Goal: Information Seeking & Learning: Learn about a topic

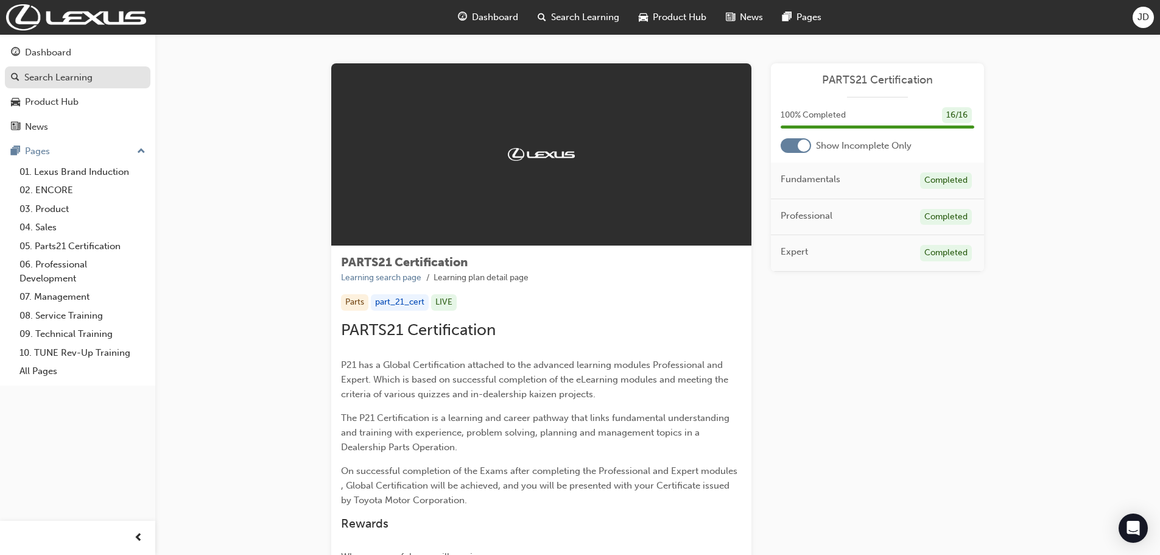
click at [72, 83] on div "Search Learning" at bounding box center [58, 78] width 68 height 14
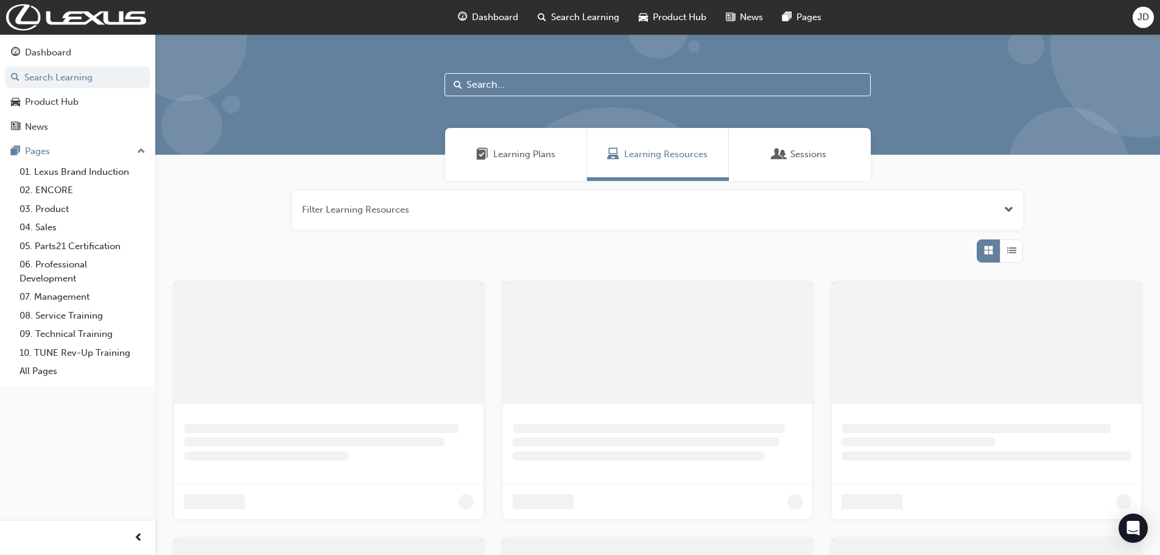
click at [506, 159] on span "Learning Plans" at bounding box center [524, 154] width 62 height 14
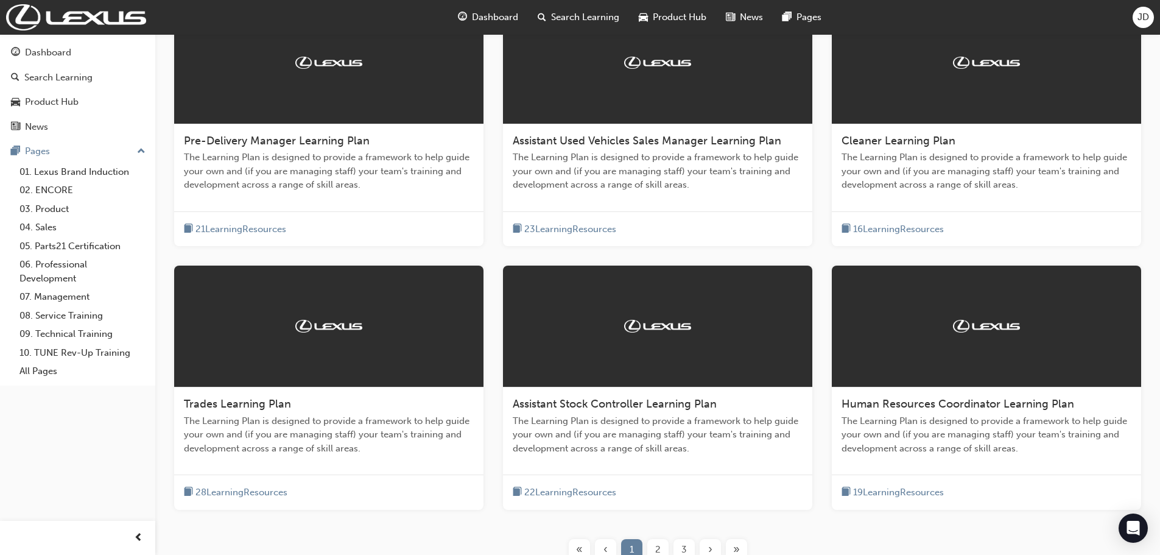
scroll to position [384, 0]
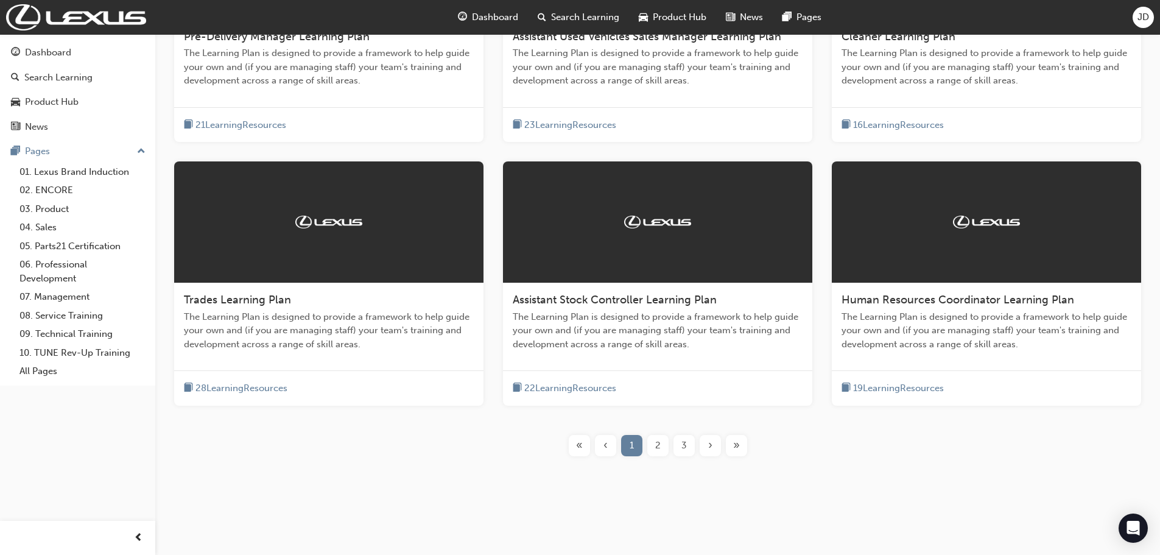
click at [733, 444] on span "»" at bounding box center [736, 446] width 7 height 14
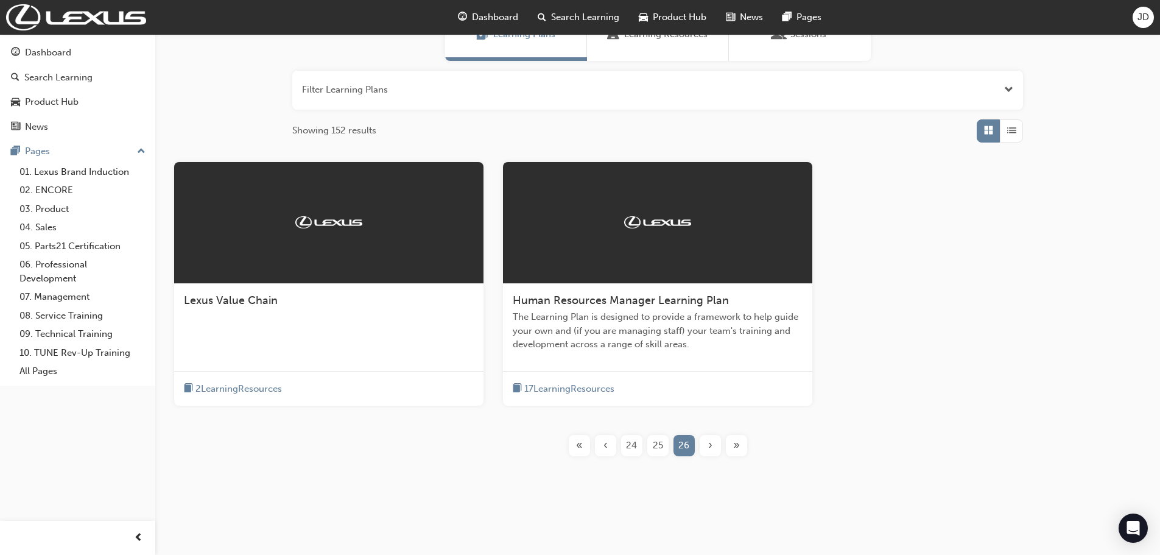
scroll to position [120, 0]
click at [607, 450] on span "‹" at bounding box center [606, 446] width 4 height 14
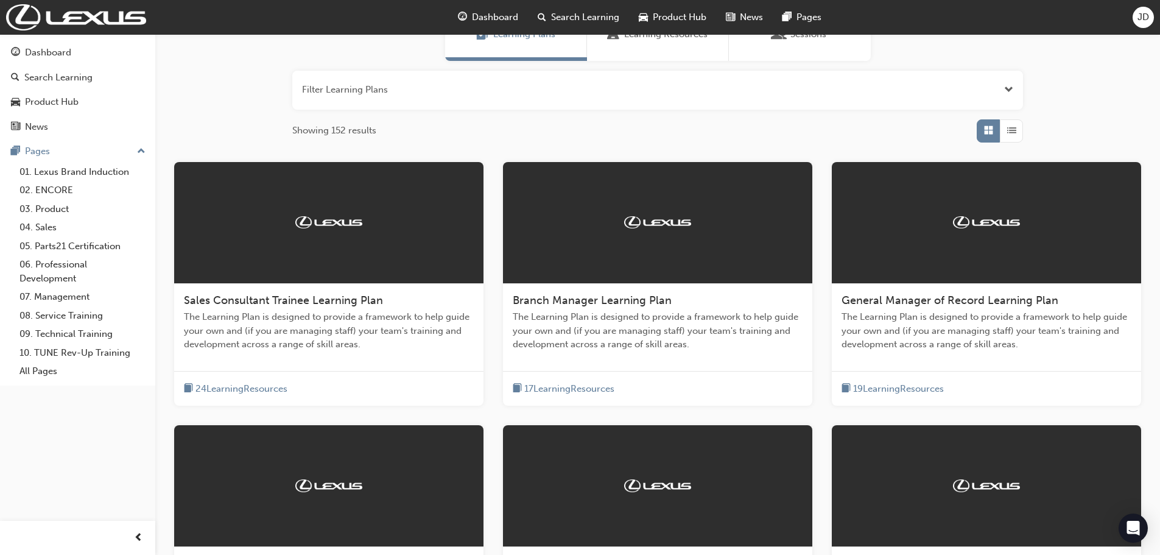
scroll to position [384, 0]
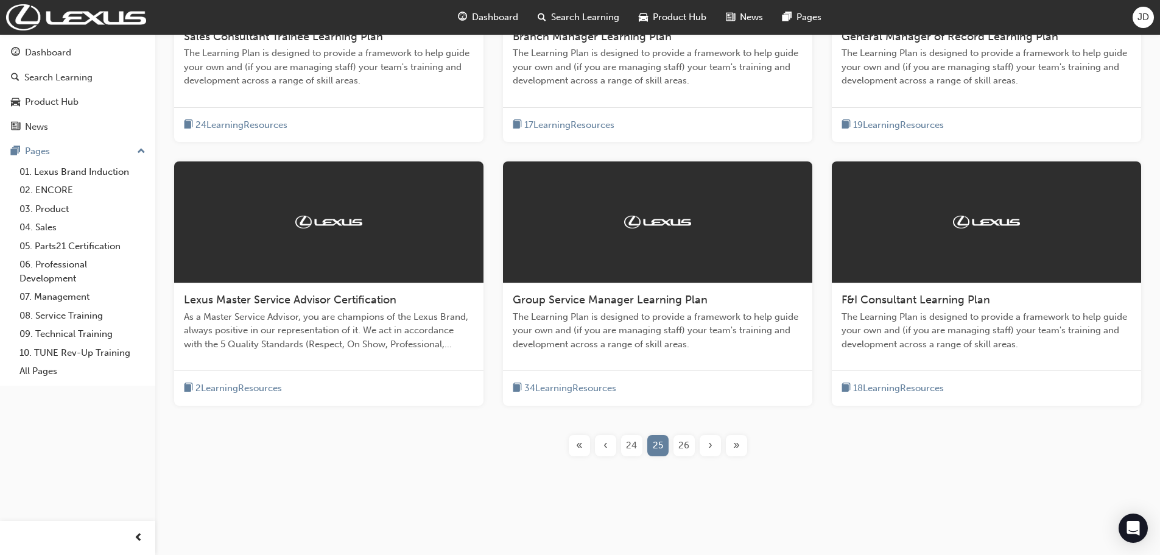
click at [609, 444] on div "‹" at bounding box center [605, 445] width 21 height 21
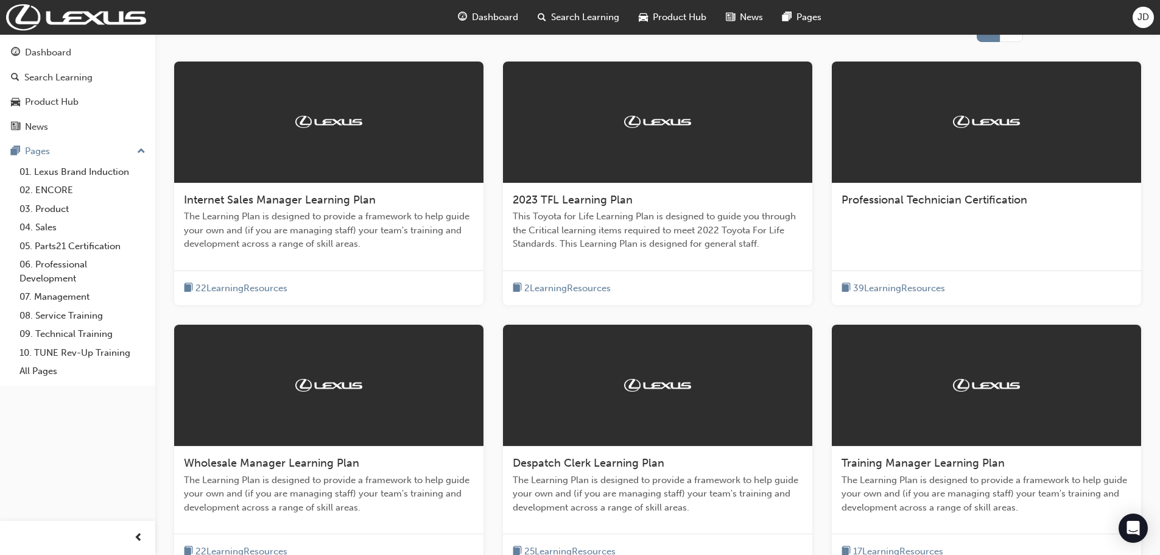
scroll to position [384, 0]
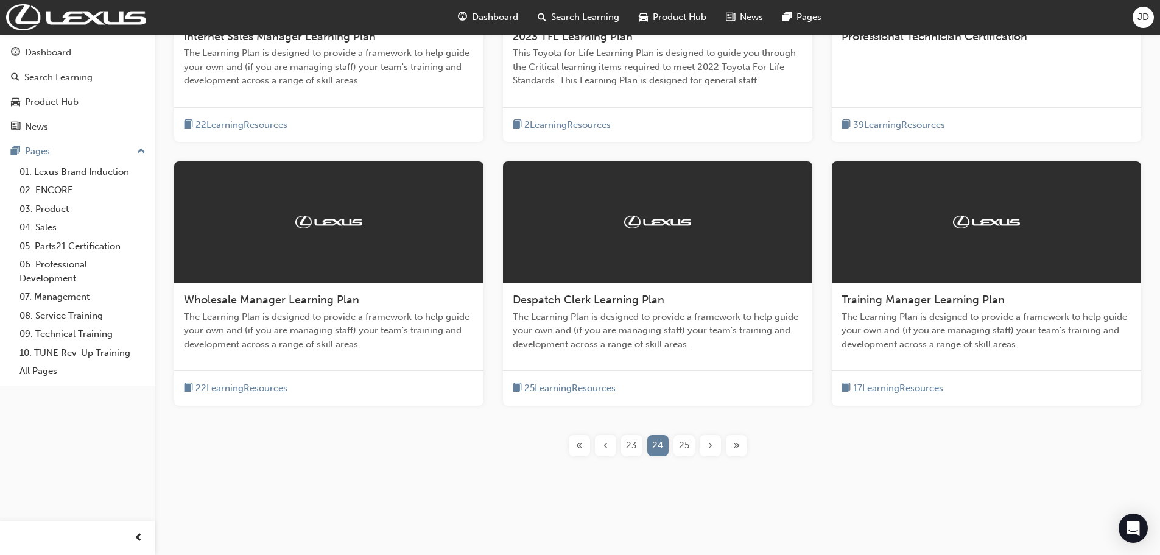
click at [608, 454] on div "‹" at bounding box center [605, 445] width 21 height 21
click at [608, 453] on div "‹" at bounding box center [605, 445] width 21 height 21
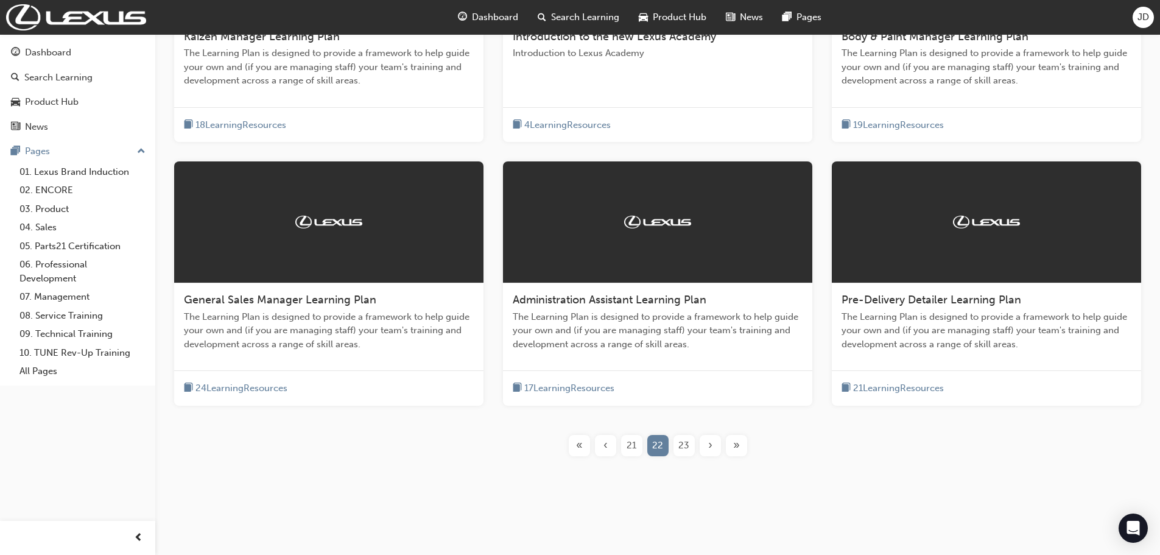
click at [608, 452] on div "‹" at bounding box center [605, 445] width 21 height 21
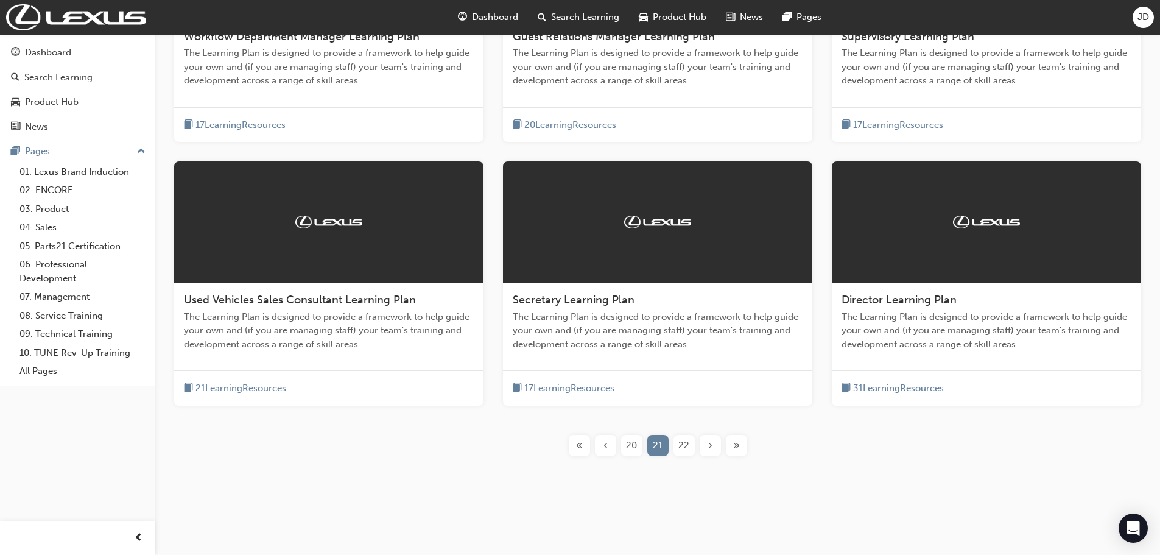
click at [608, 452] on div "‹" at bounding box center [605, 445] width 21 height 21
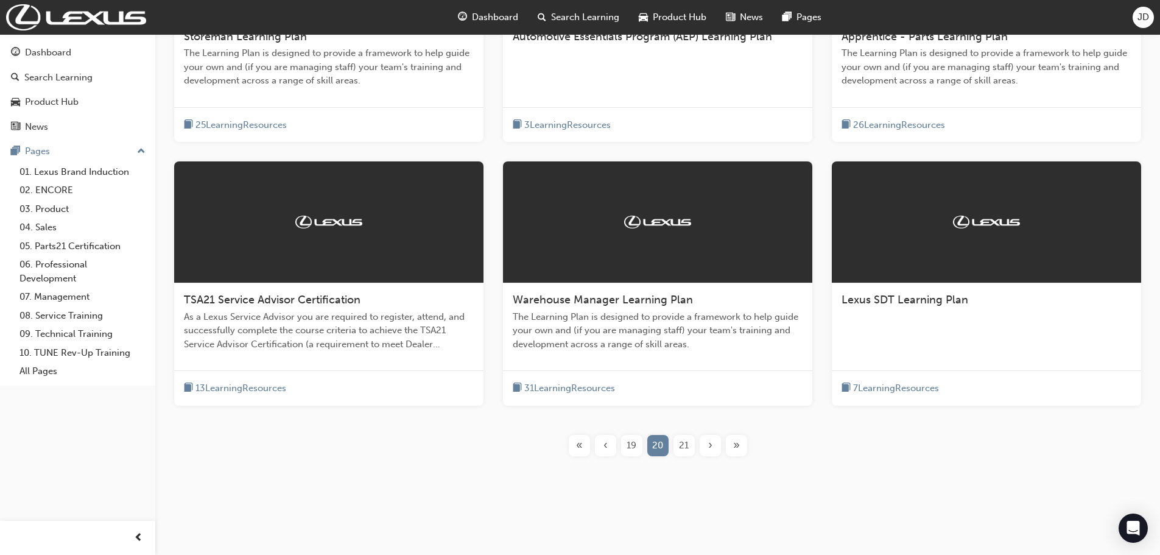
click at [608, 452] on div "‹" at bounding box center [605, 445] width 21 height 21
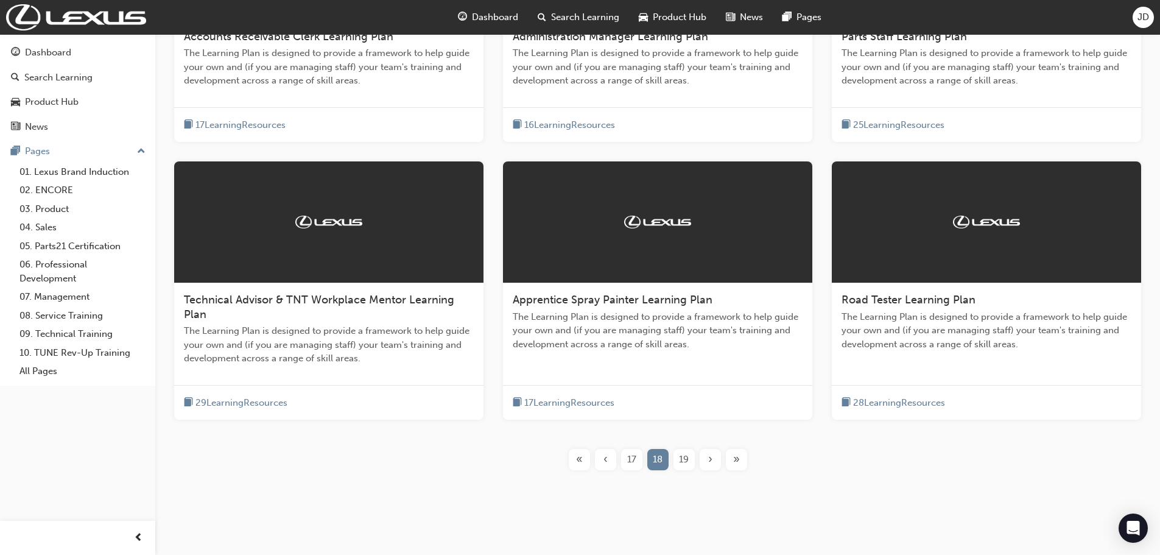
click at [608, 452] on div "‹" at bounding box center [605, 459] width 21 height 21
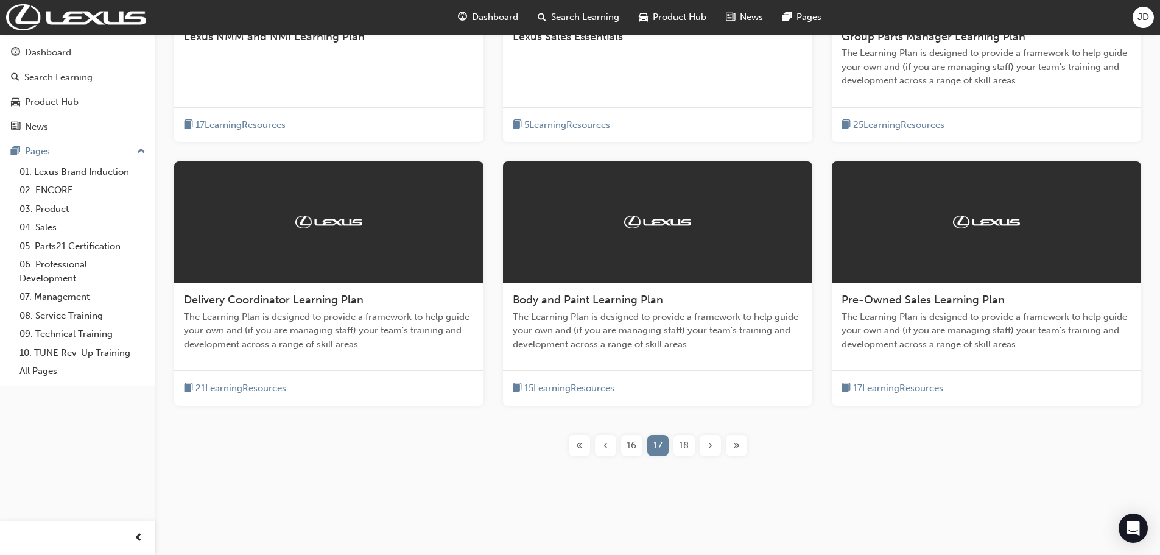
click at [714, 448] on div "›" at bounding box center [710, 445] width 21 height 21
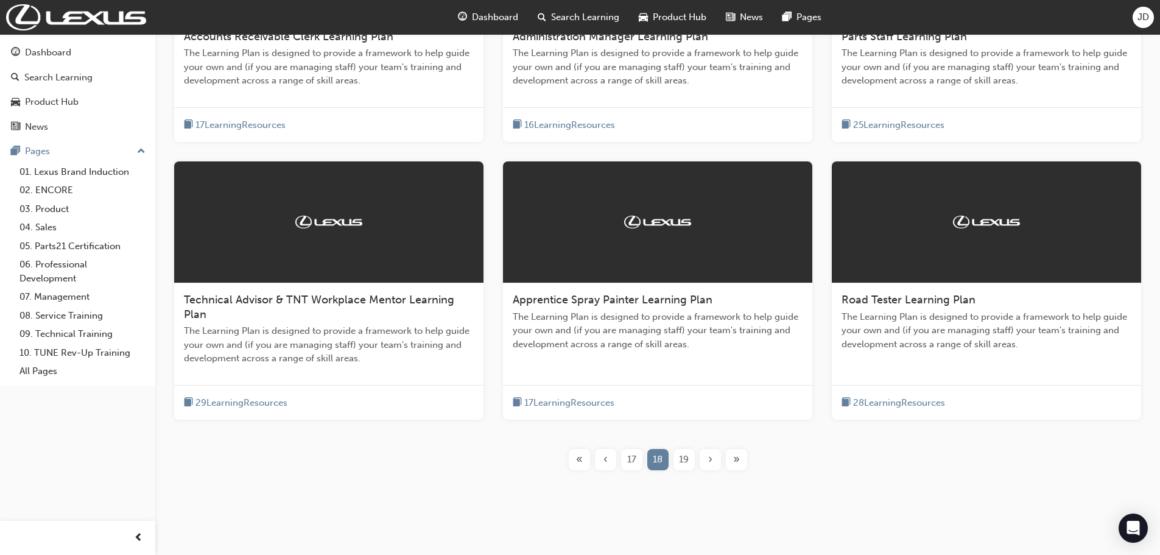
click at [713, 448] on div "Accounts Receivable Clerk Learning Plan The Learning Plan is designed to provid…" at bounding box center [658, 194] width 966 height 592
click at [710, 459] on span "›" at bounding box center [710, 460] width 4 height 14
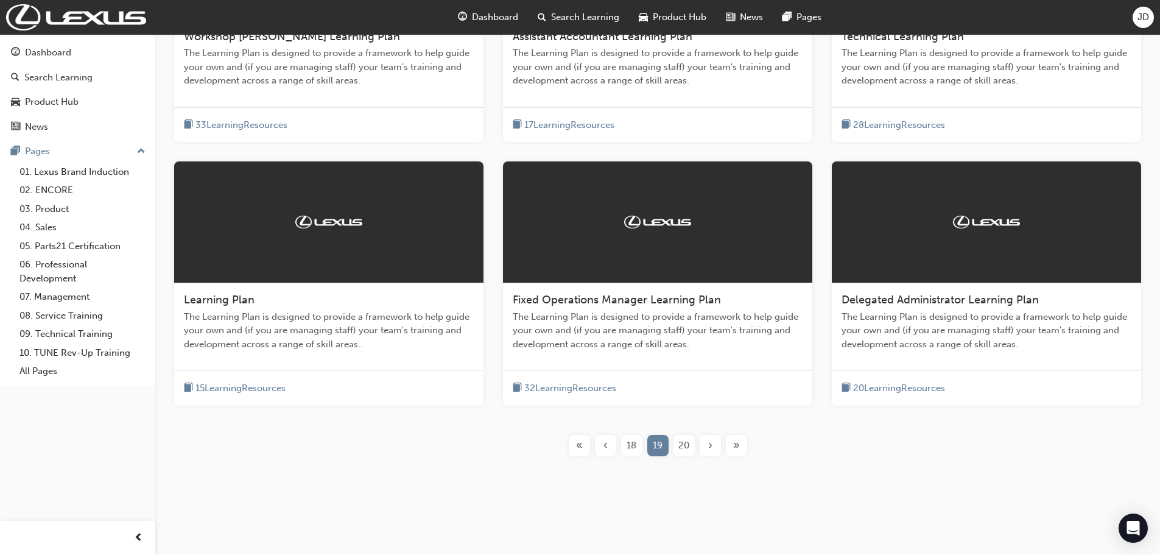
click at [710, 459] on div "Workshop [PERSON_NAME] Learning Plan The Learning Plan is designed to provide a…" at bounding box center [658, 187] width 966 height 578
click at [710, 450] on span "›" at bounding box center [710, 446] width 4 height 14
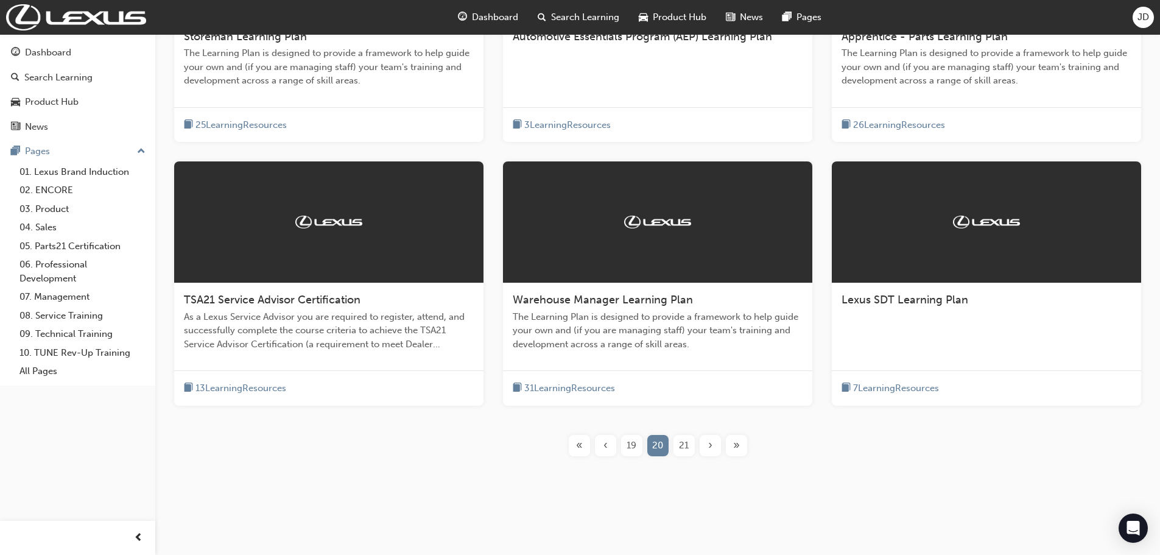
click at [710, 450] on span "›" at bounding box center [710, 446] width 4 height 14
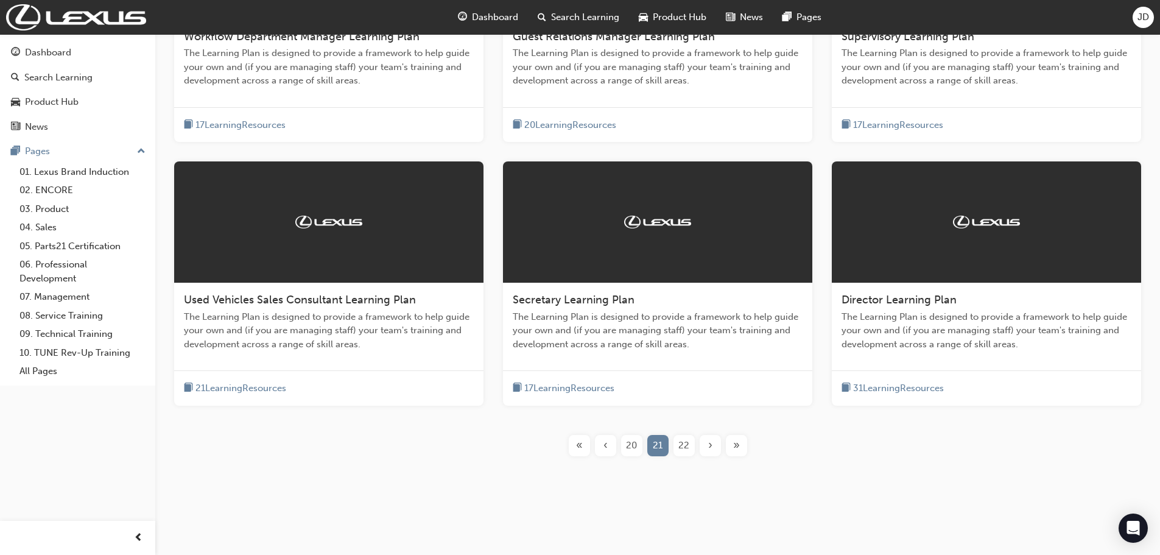
click at [710, 450] on span "›" at bounding box center [710, 446] width 4 height 14
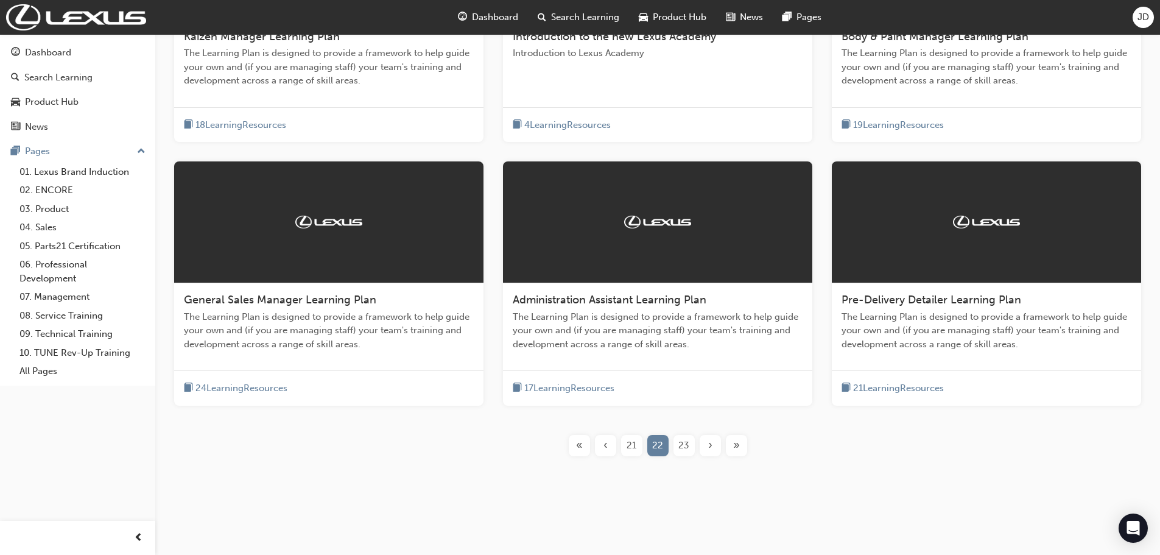
click at [710, 450] on span "›" at bounding box center [710, 446] width 4 height 14
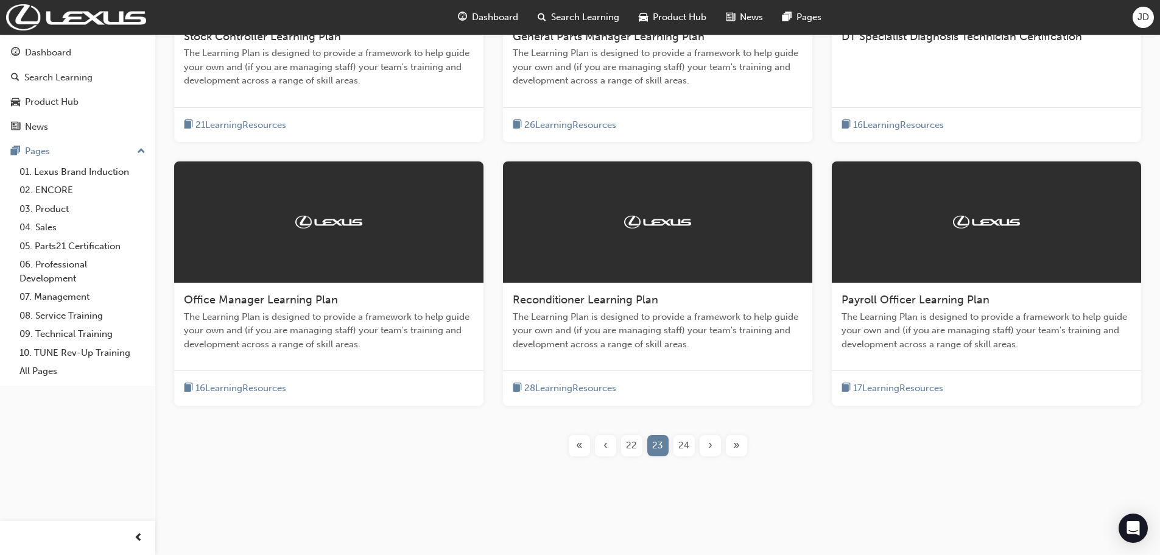
click at [710, 450] on span "›" at bounding box center [710, 446] width 4 height 14
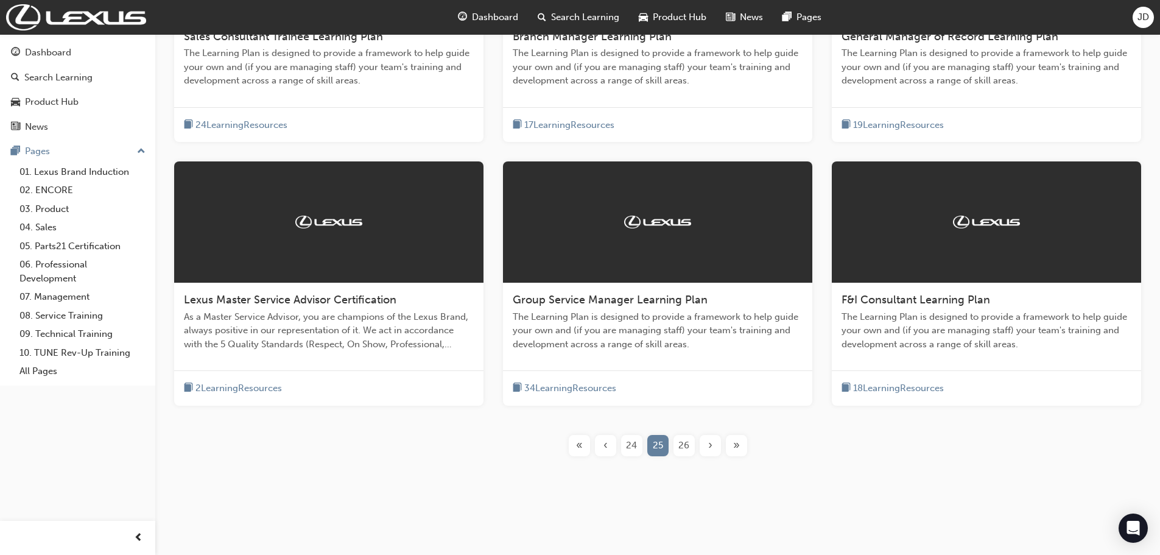
click at [710, 450] on span "›" at bounding box center [710, 446] width 4 height 14
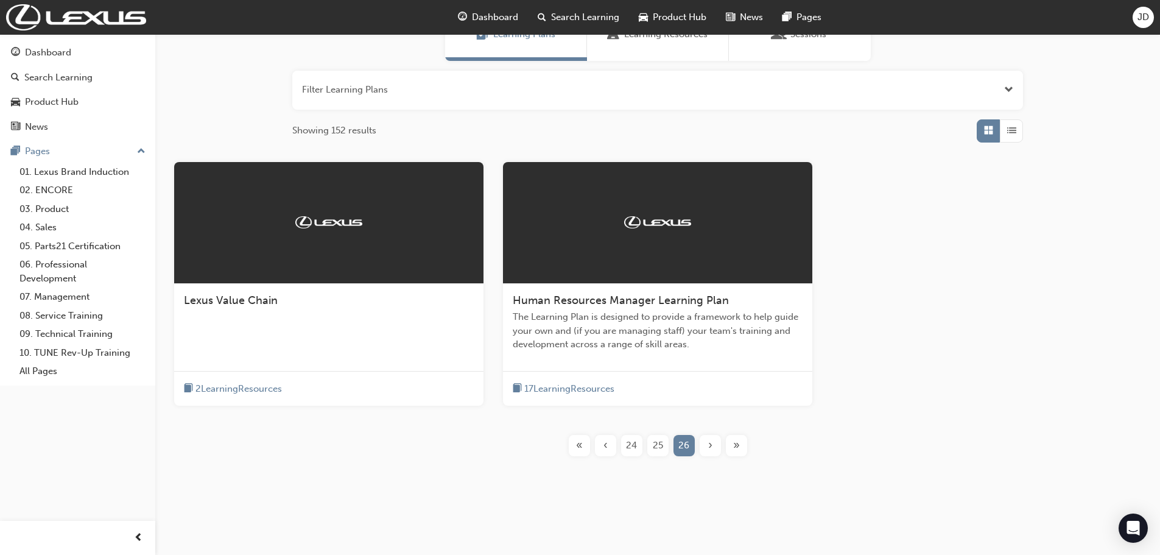
click at [579, 447] on span "«" at bounding box center [579, 446] width 7 height 14
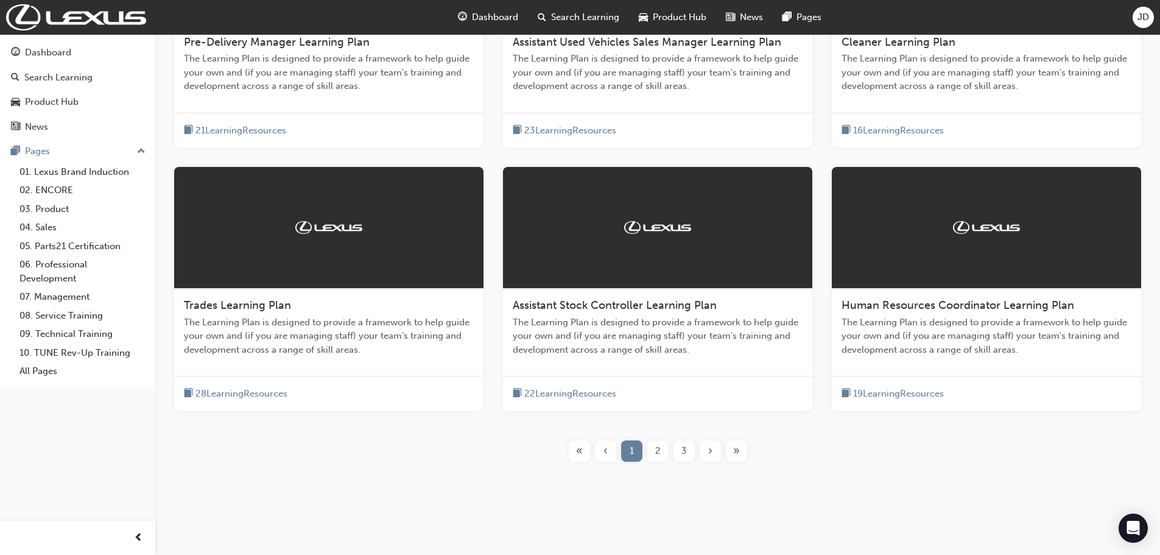
scroll to position [384, 0]
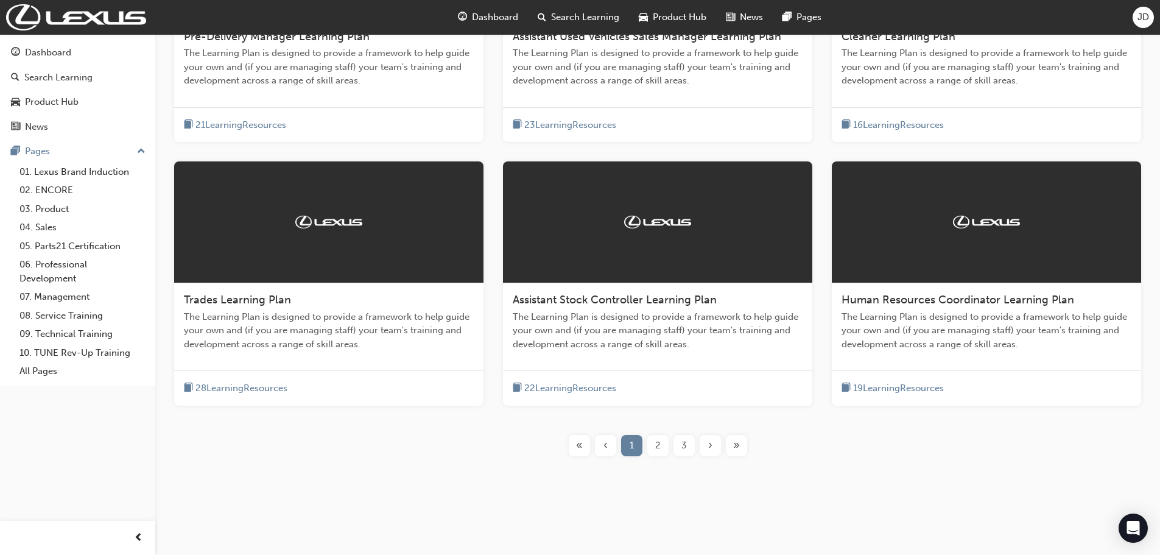
click at [707, 445] on div "›" at bounding box center [710, 445] width 21 height 21
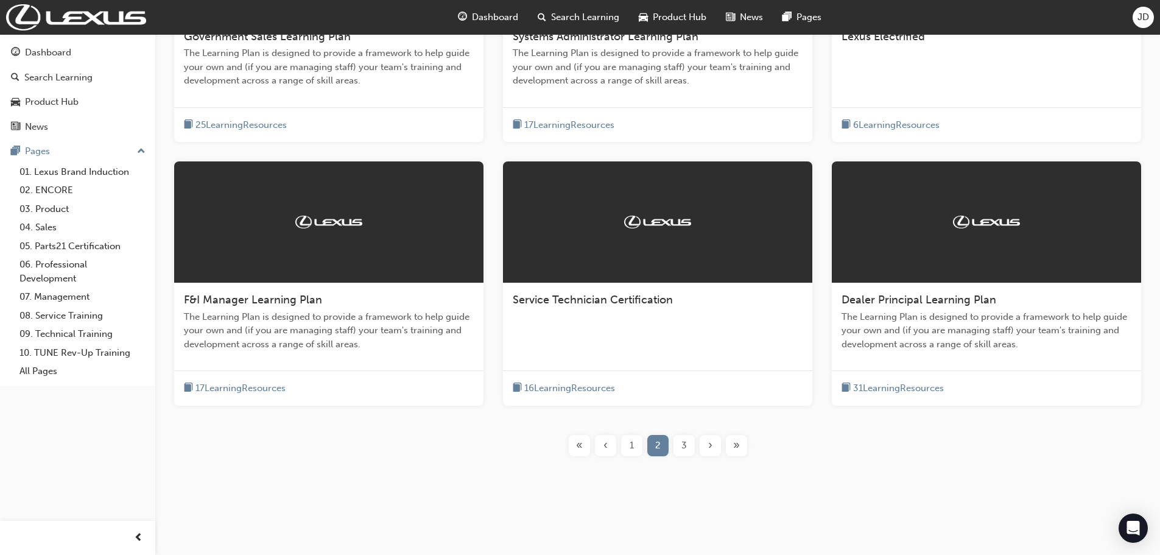
click at [708, 445] on span "›" at bounding box center [710, 446] width 4 height 14
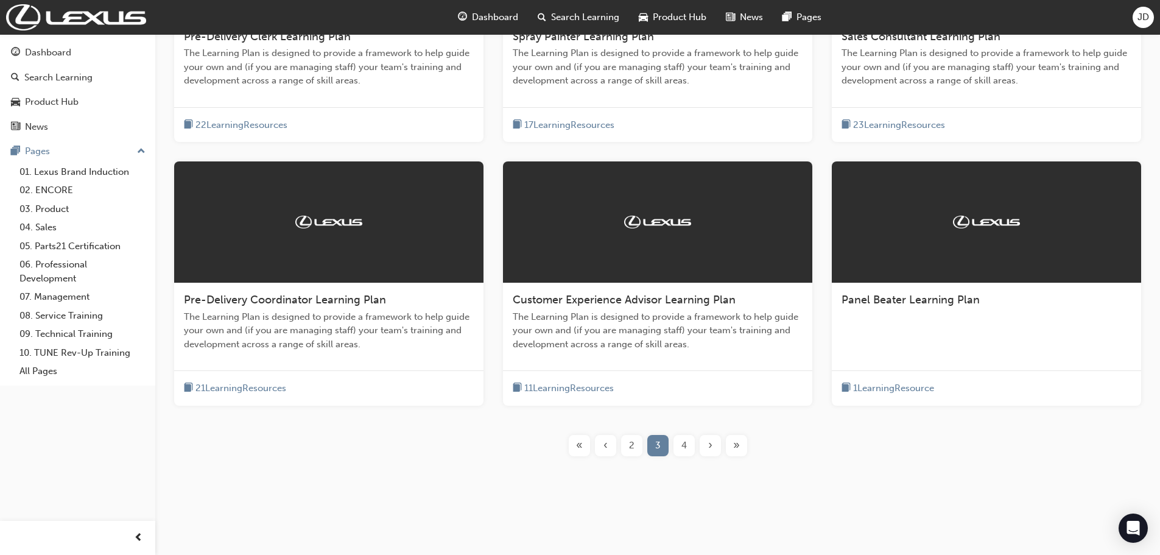
click at [708, 445] on span "›" at bounding box center [710, 446] width 4 height 14
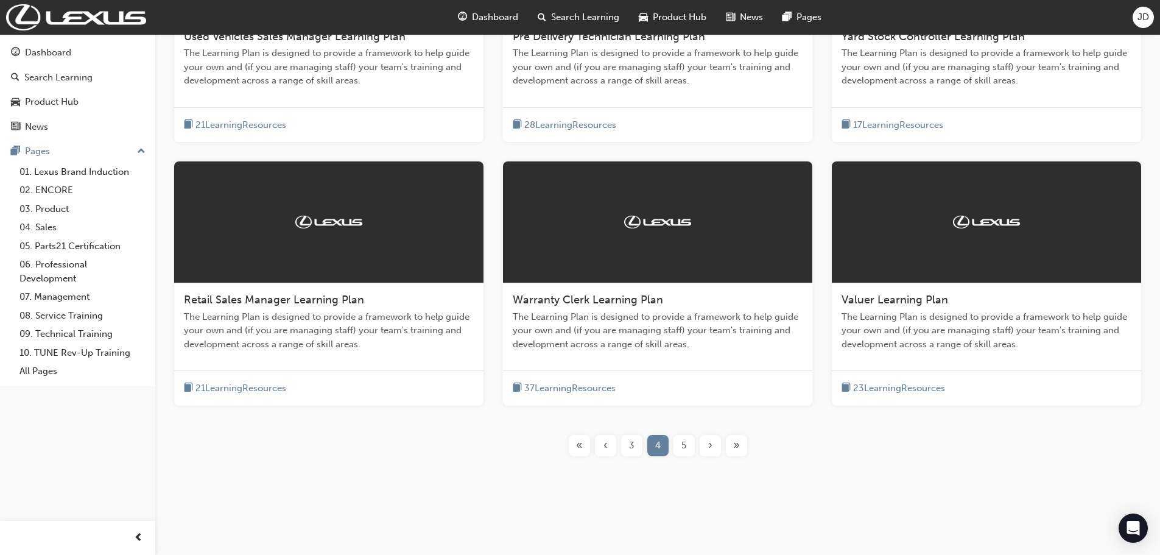
click at [708, 445] on span "›" at bounding box center [710, 446] width 4 height 14
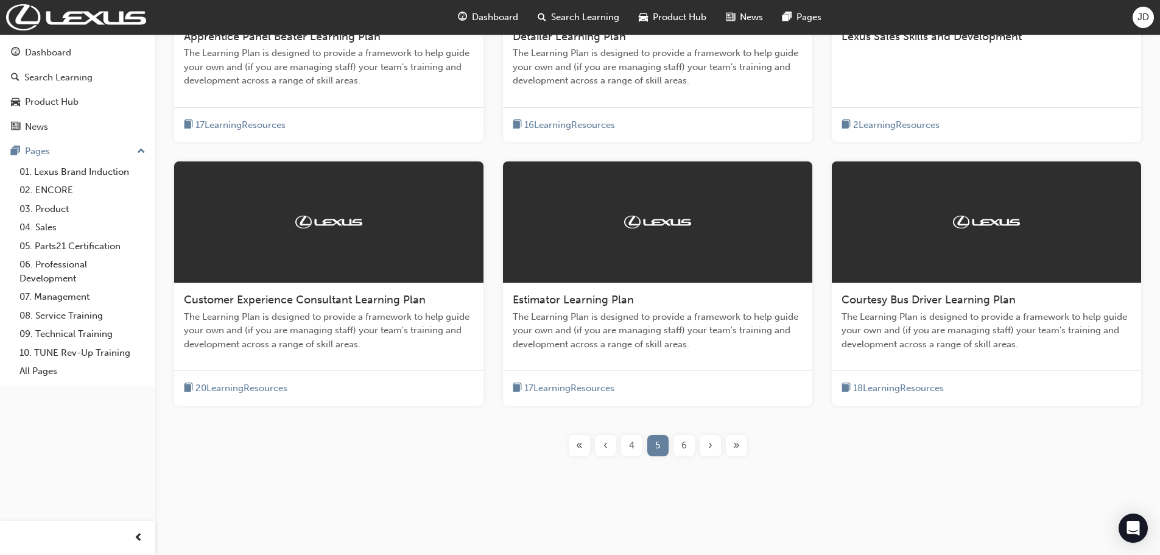
click at [708, 444] on span "›" at bounding box center [710, 446] width 4 height 14
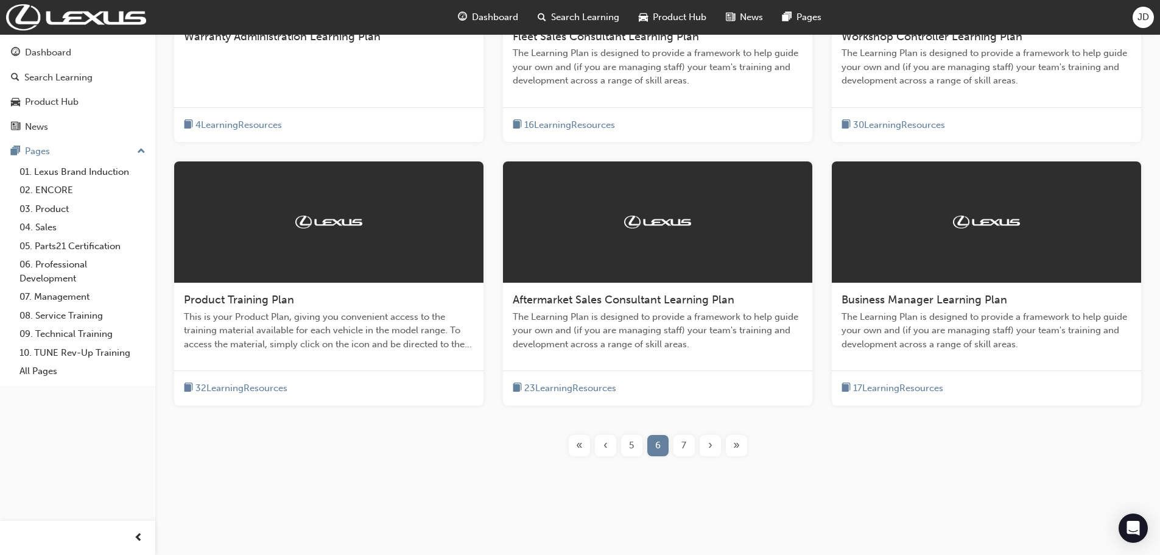
click at [708, 444] on span "›" at bounding box center [710, 446] width 4 height 14
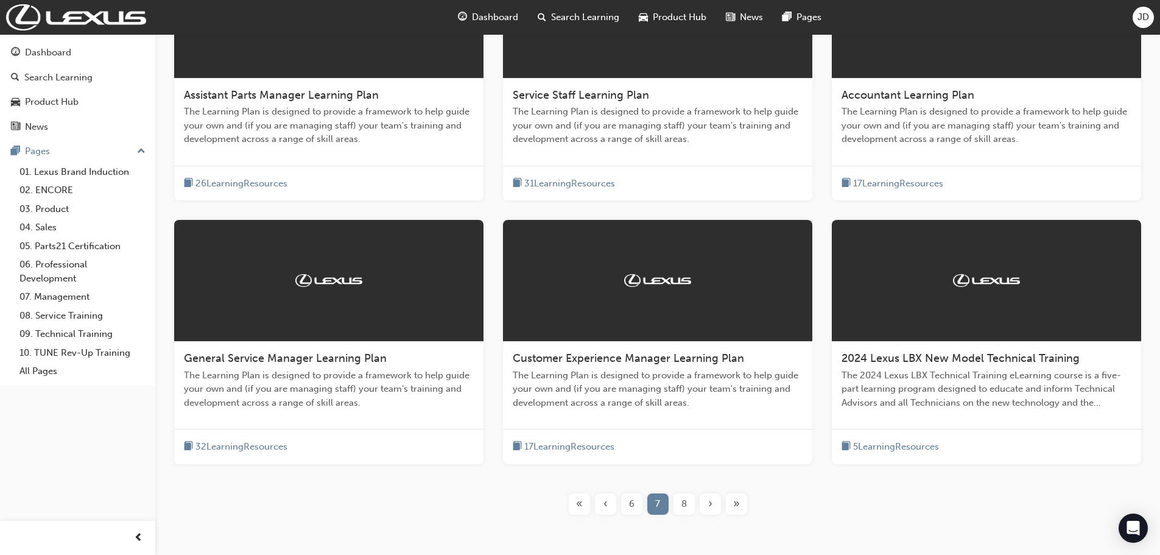
scroll to position [384, 0]
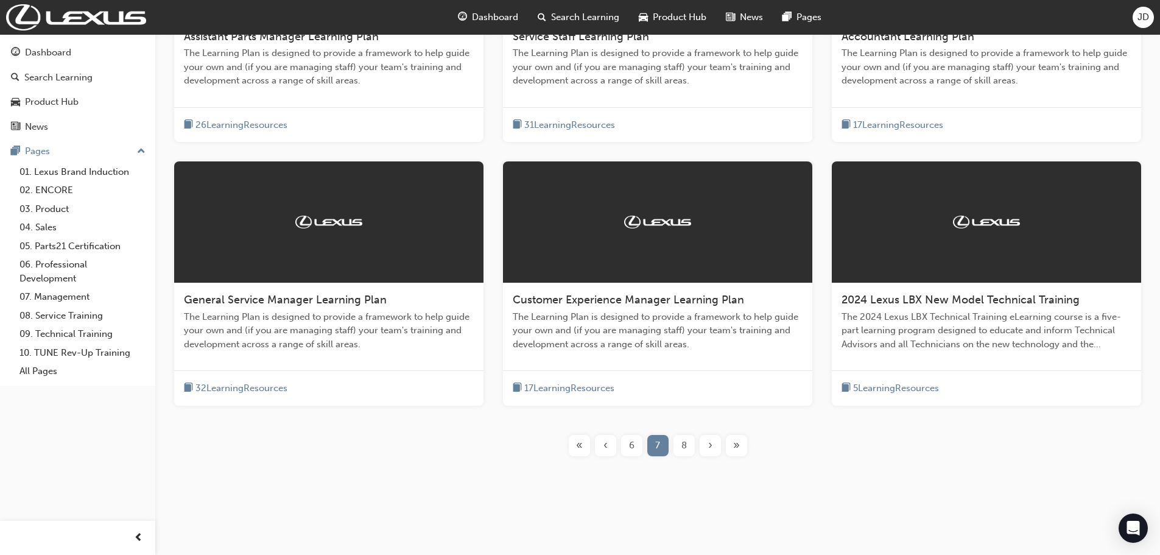
click at [710, 448] on span "›" at bounding box center [710, 446] width 4 height 14
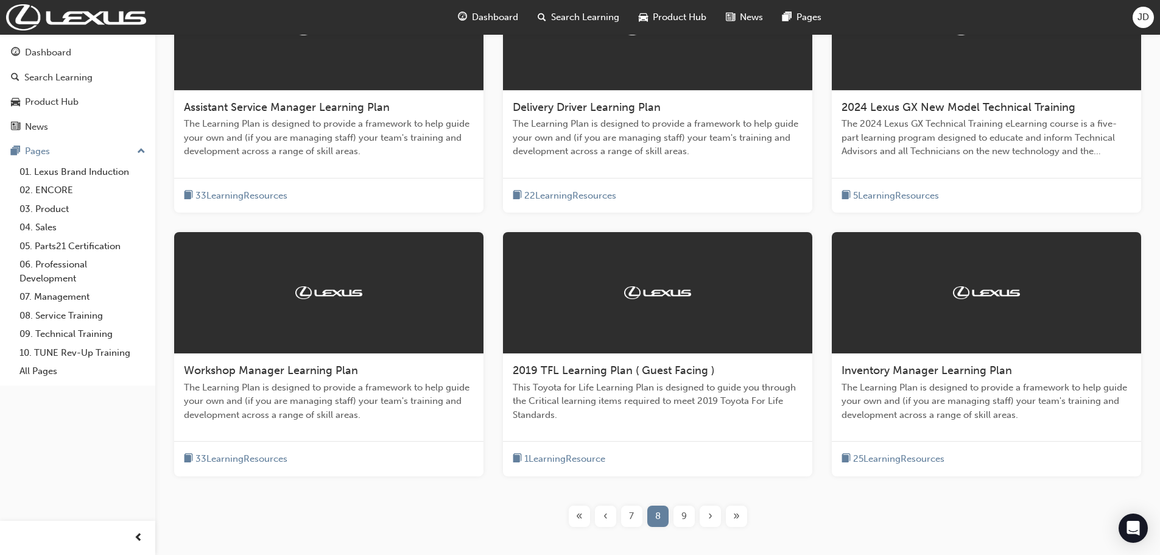
scroll to position [201, 0]
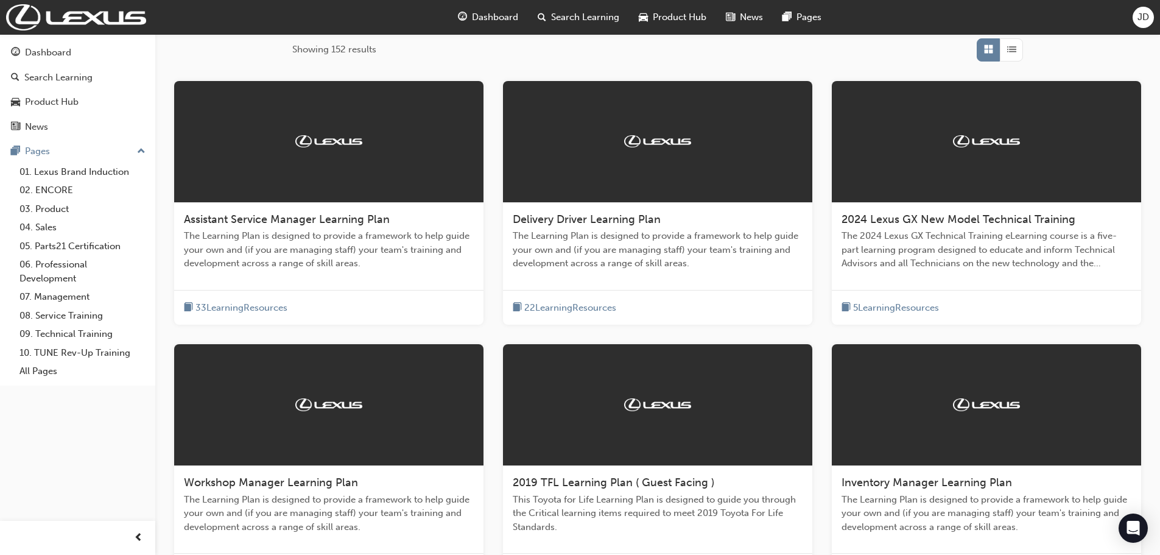
click at [334, 291] on div "33 Learning Resources" at bounding box center [328, 307] width 309 height 35
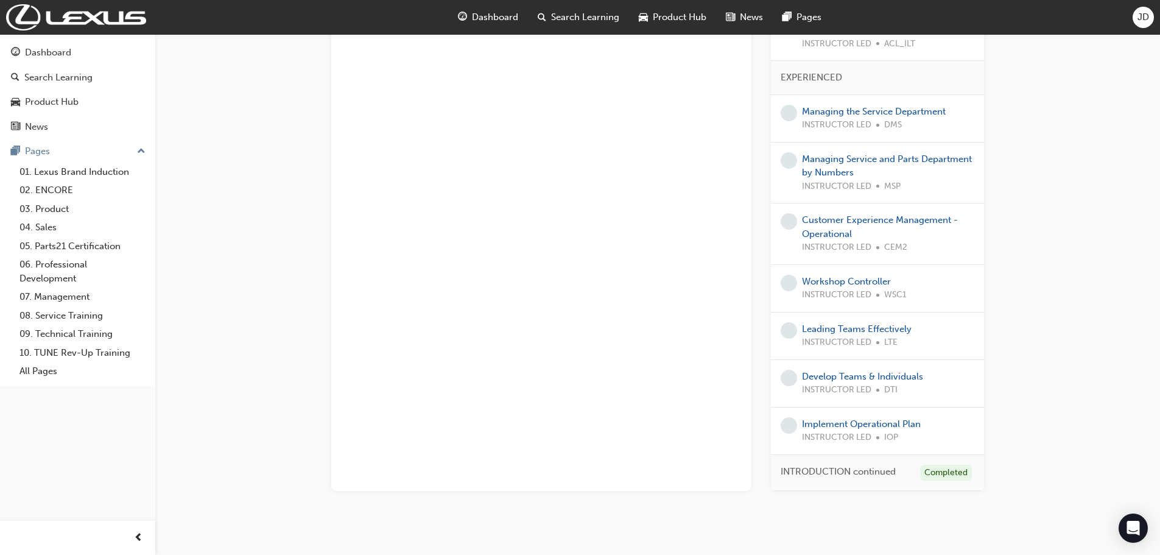
scroll to position [786, 0]
